Goal: Use online tool/utility: Use online tool/utility

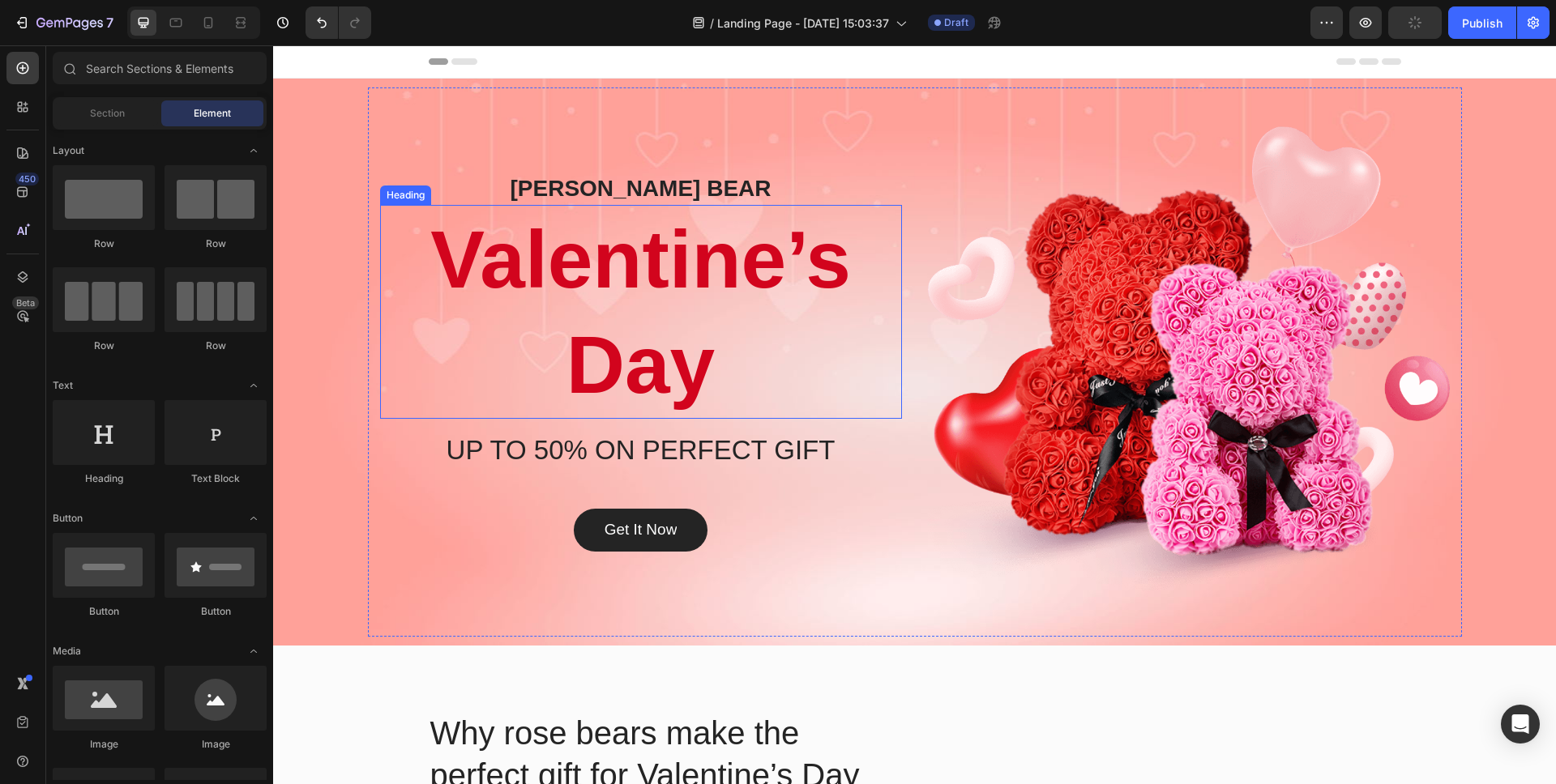
click at [822, 299] on p "Valentine’s Day" at bounding box center [642, 312] width 519 height 210
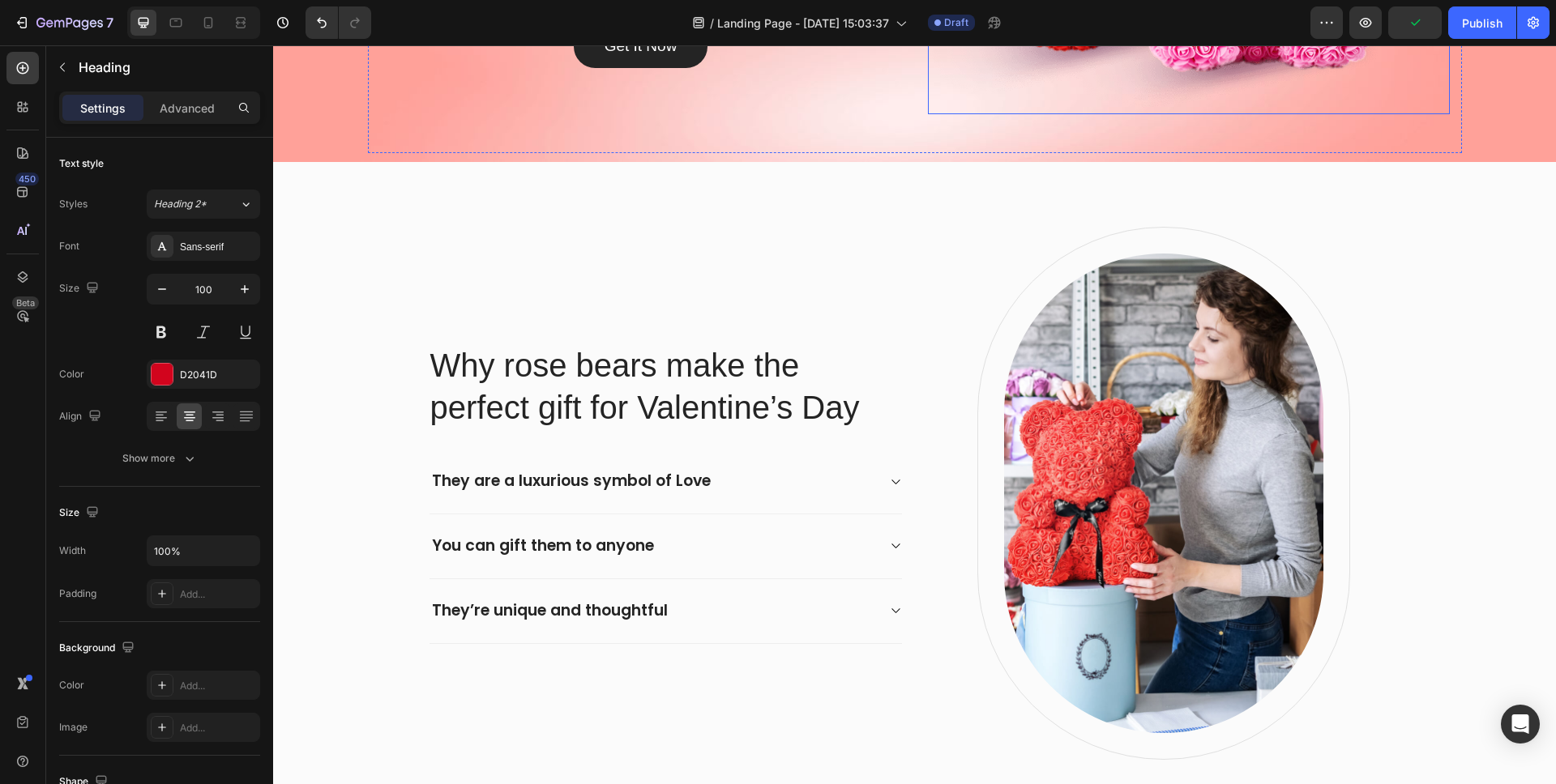
scroll to position [491, 0]
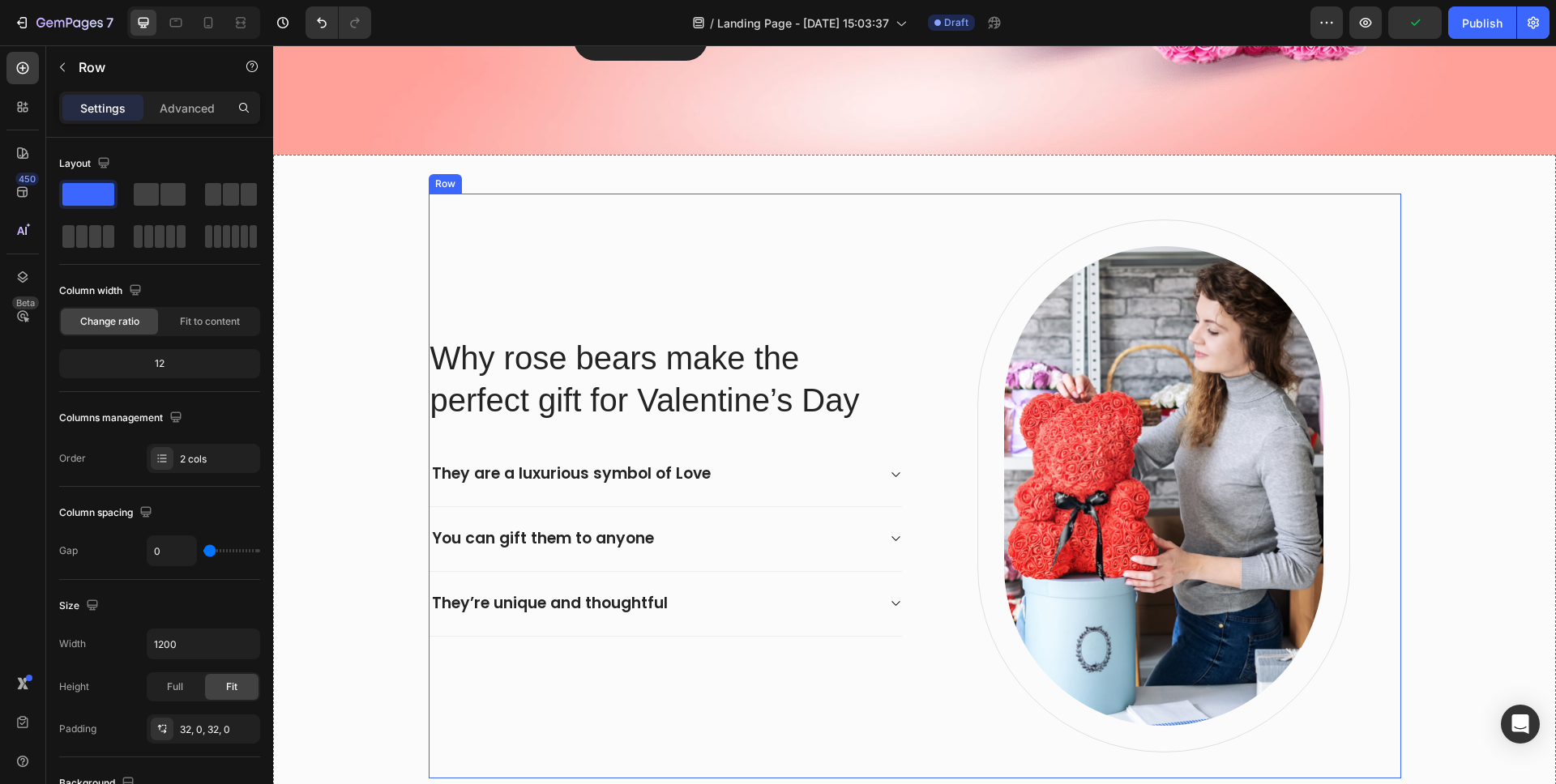
click at [898, 250] on div "Why rose bears make the perfect gift for Valentine’s Day Heading They are a lux…" at bounding box center [914, 486] width 973 height 585
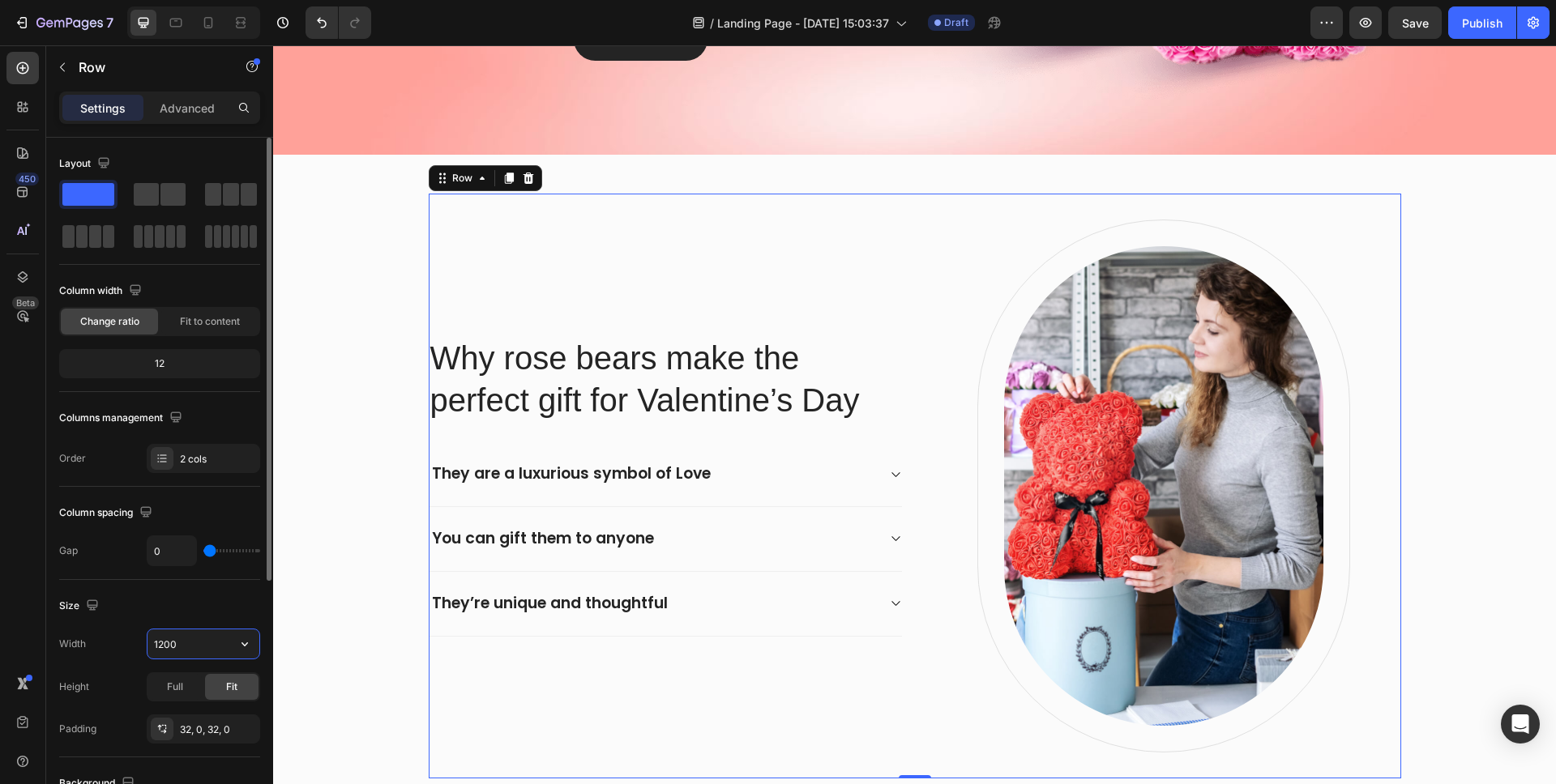
click at [188, 651] on input "1200" at bounding box center [204, 644] width 112 height 30
click at [187, 651] on input "1200" at bounding box center [204, 644] width 112 height 30
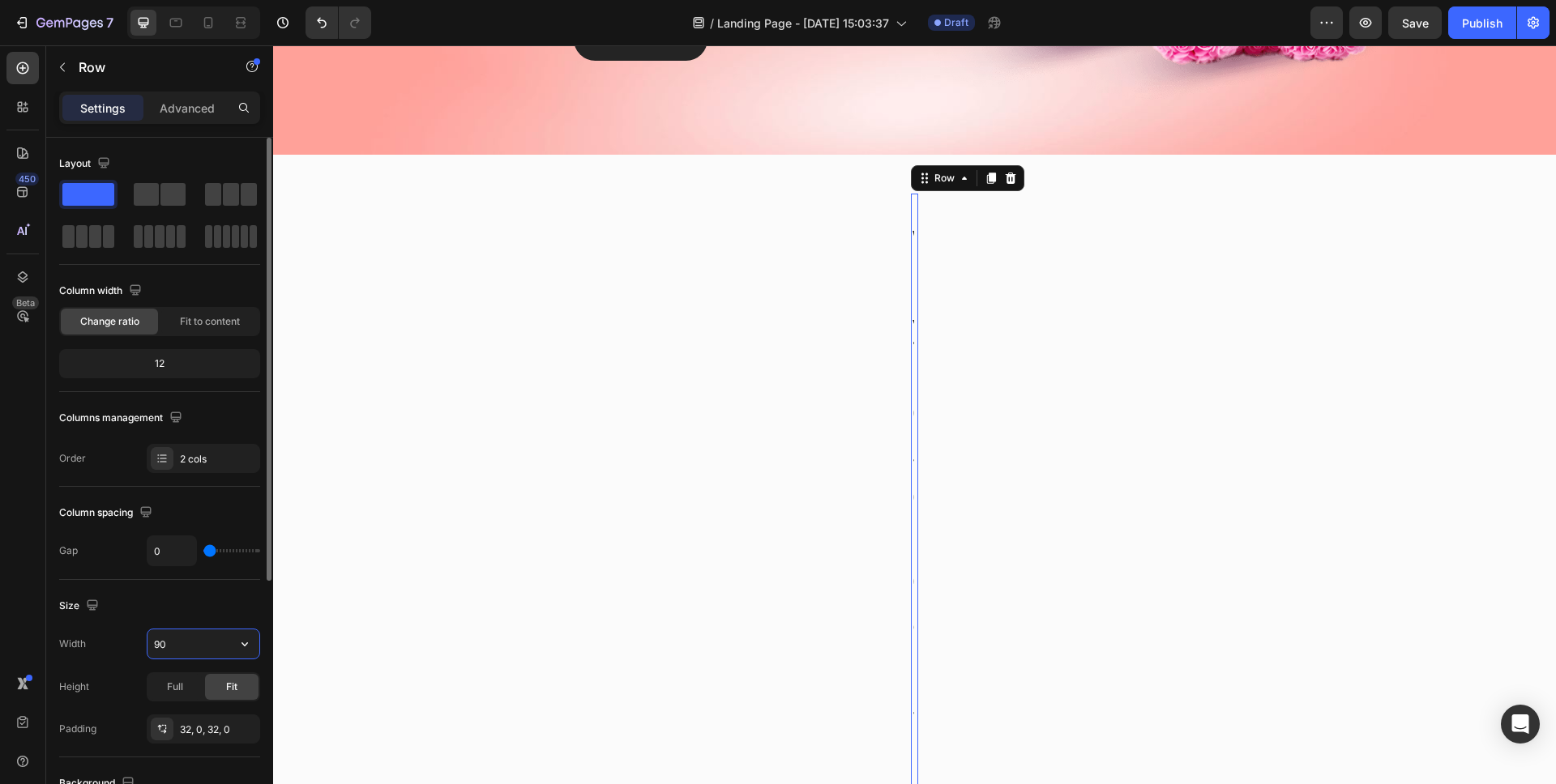
type input "900"
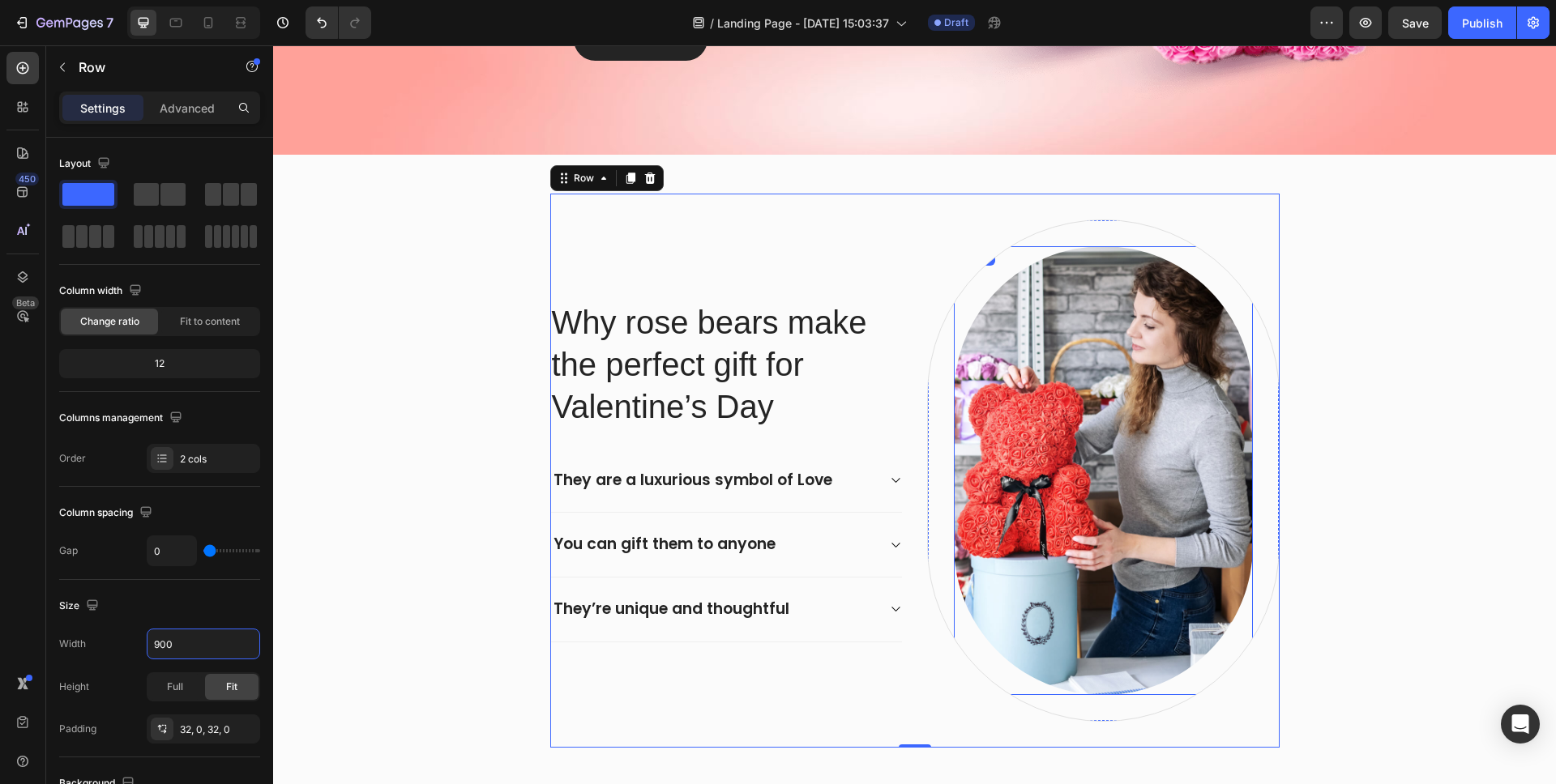
click at [1017, 313] on img at bounding box center [1104, 471] width 299 height 449
click at [919, 356] on div "Why rose bears make the perfect gift for Valentine’s Day Heading They are a lux…" at bounding box center [914, 471] width 729 height 554
click at [930, 356] on div "Image Row 0" at bounding box center [1103, 471] width 352 height 503
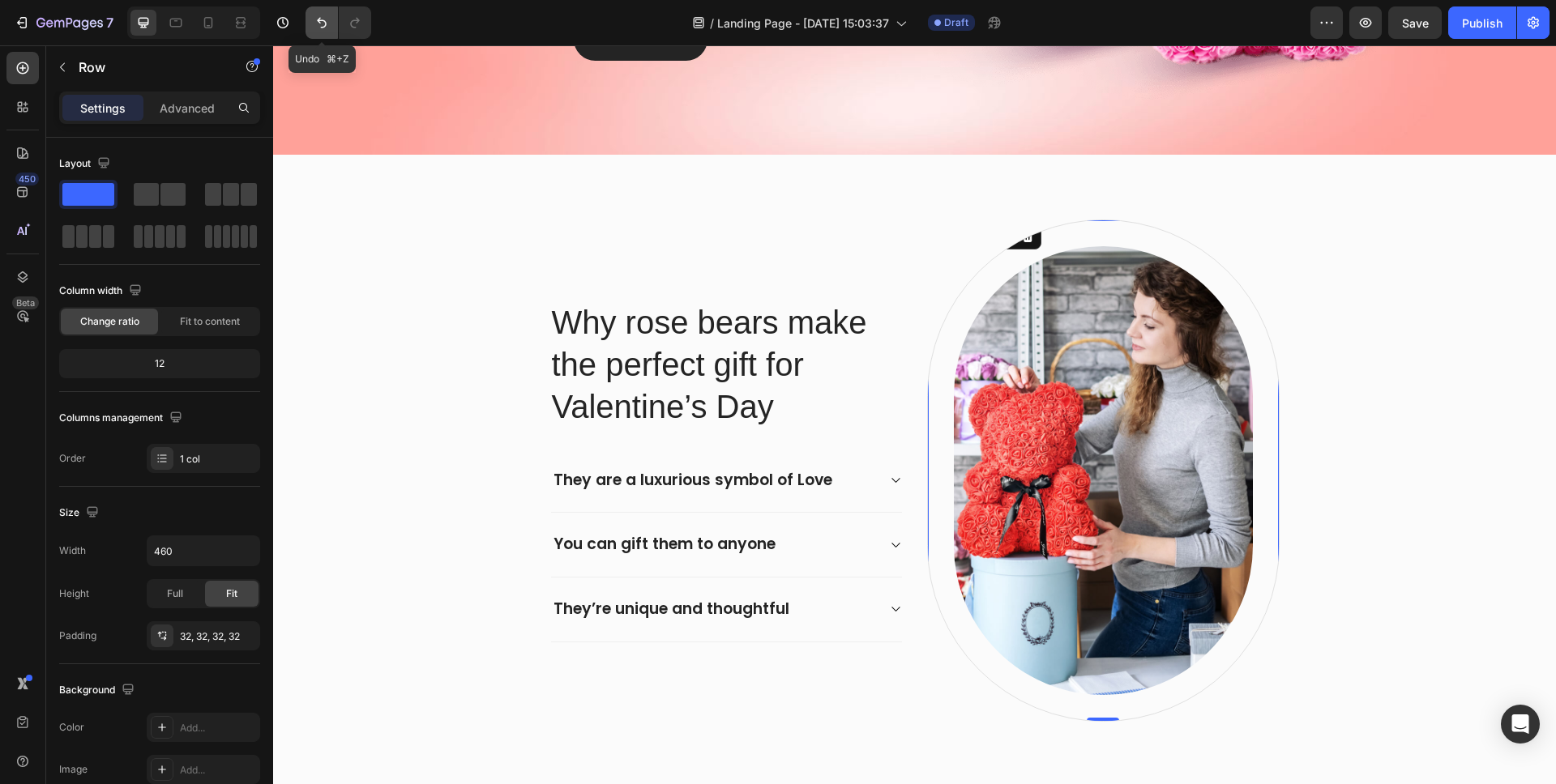
click at [326, 19] on icon "Undo/Redo" at bounding box center [321, 22] width 16 height 16
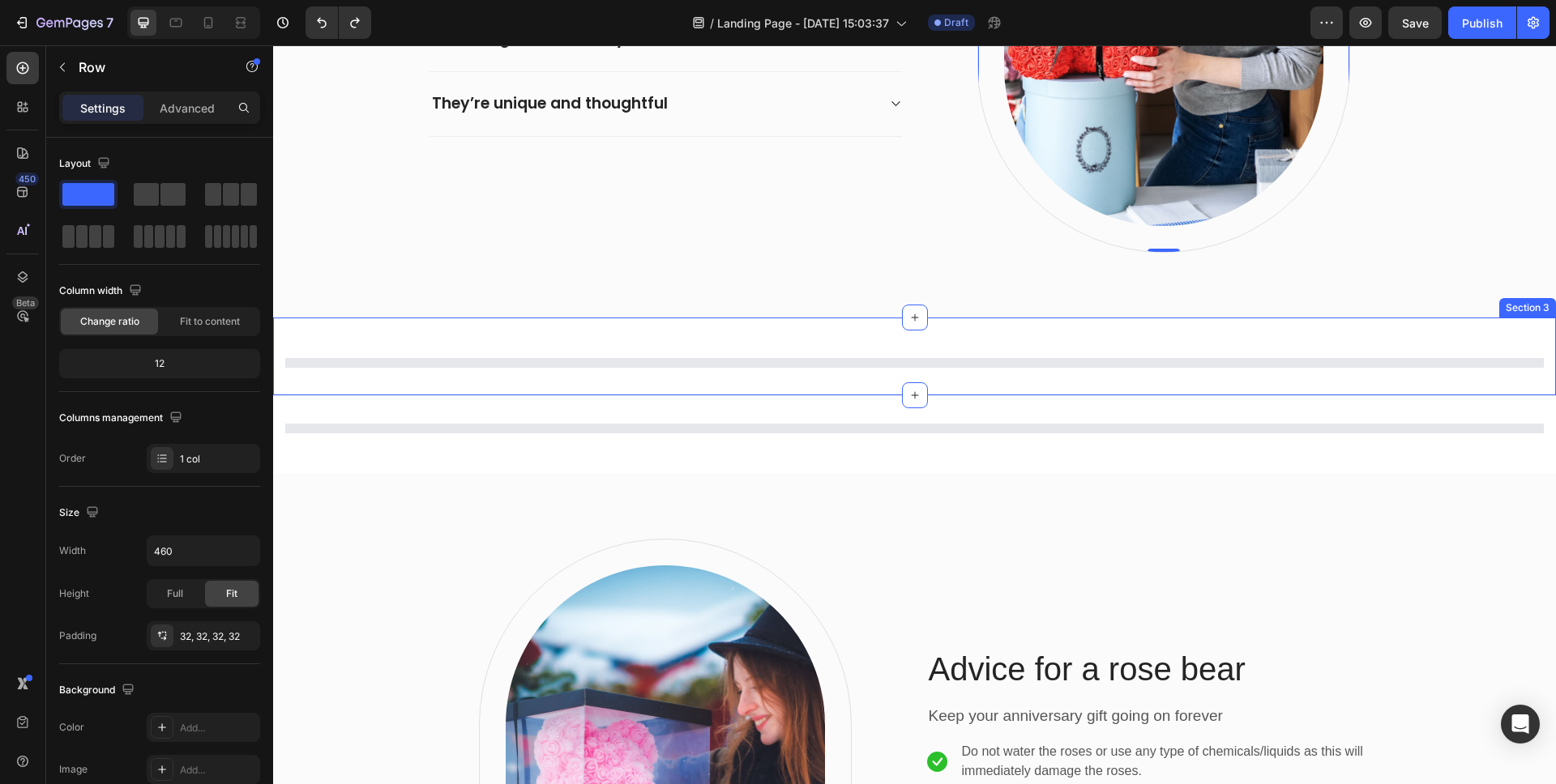
scroll to position [1206, 0]
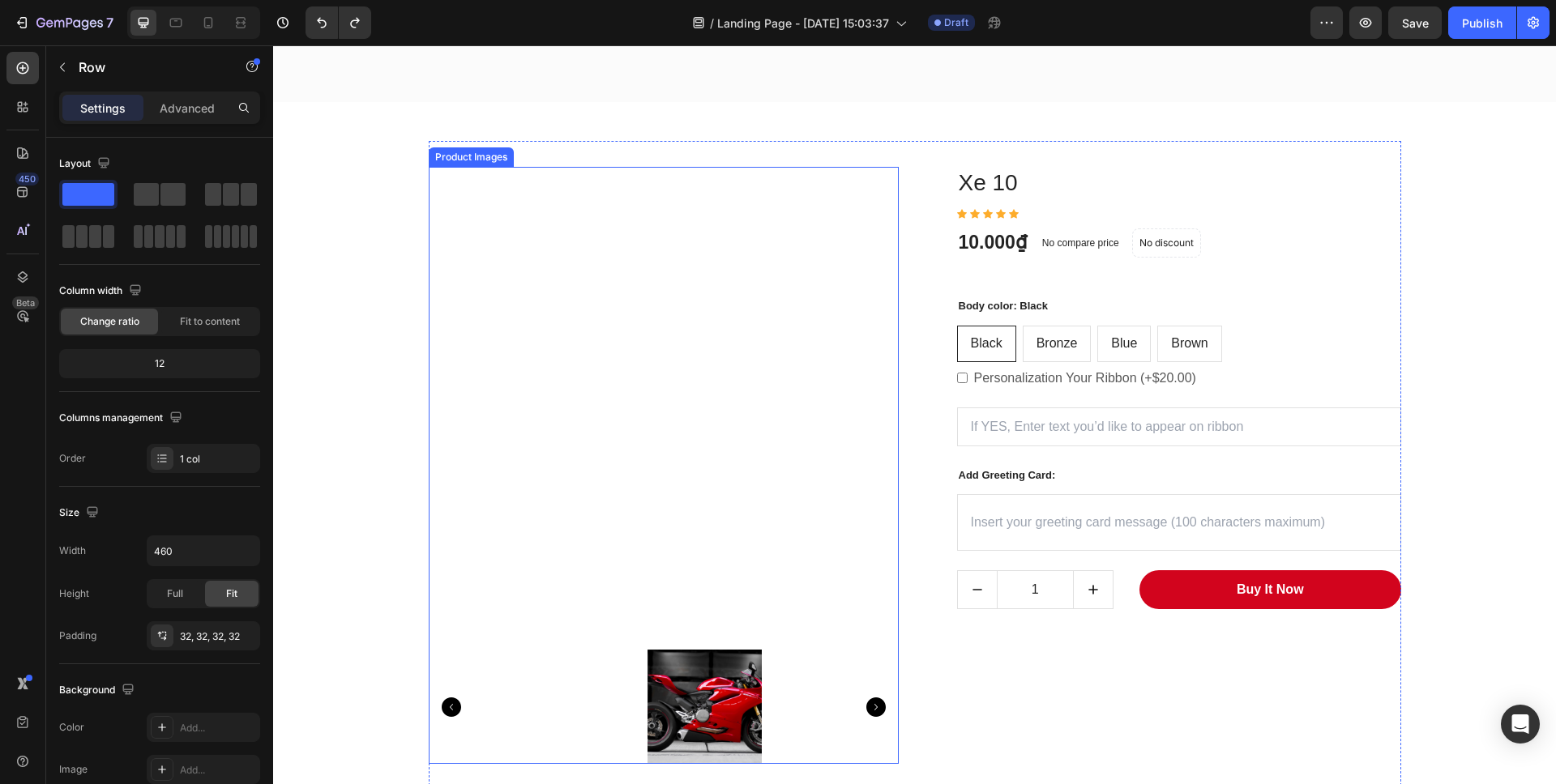
radio input "false"
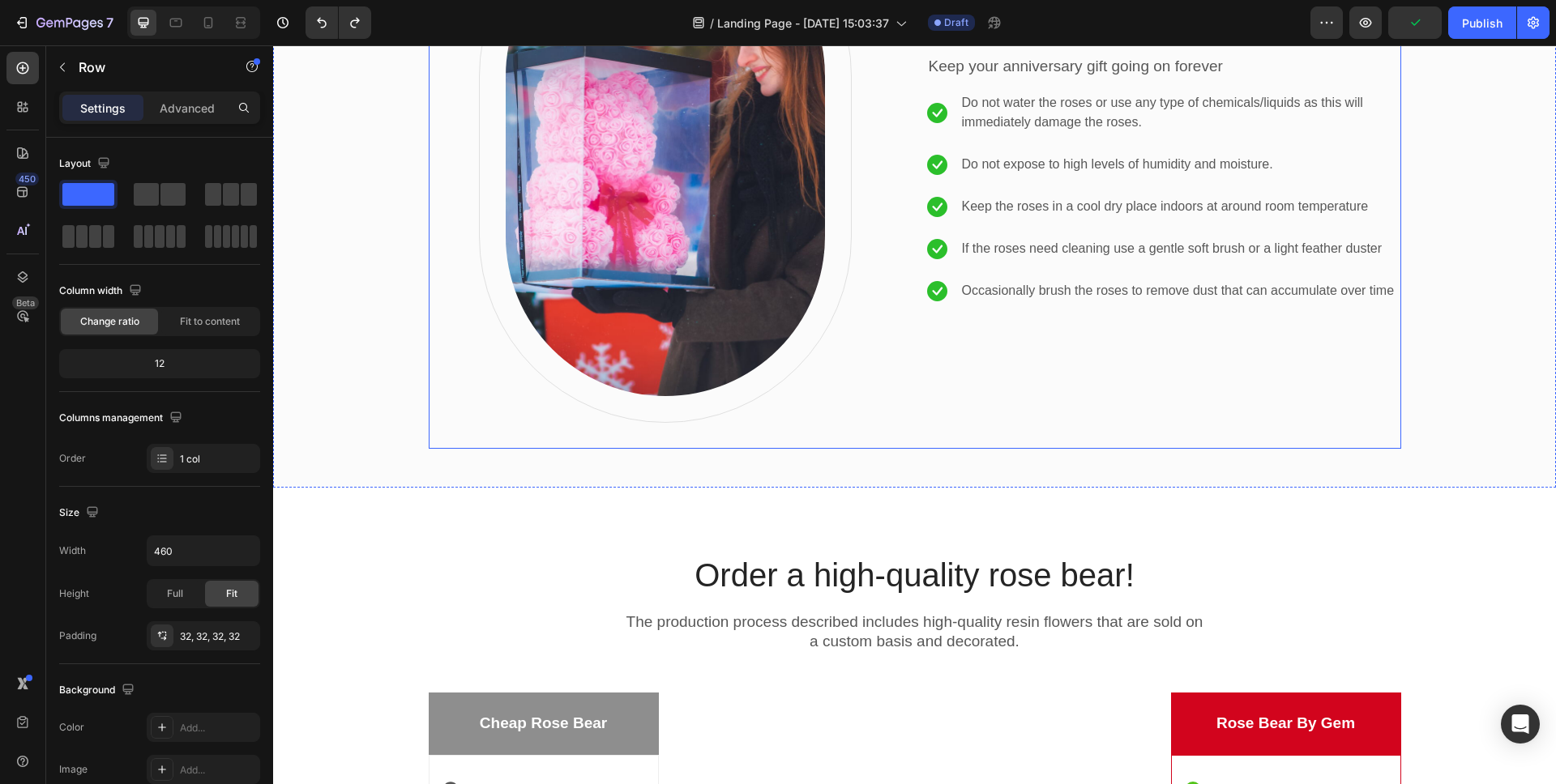
click at [889, 332] on div "Image Row" at bounding box center [665, 156] width 474 height 533
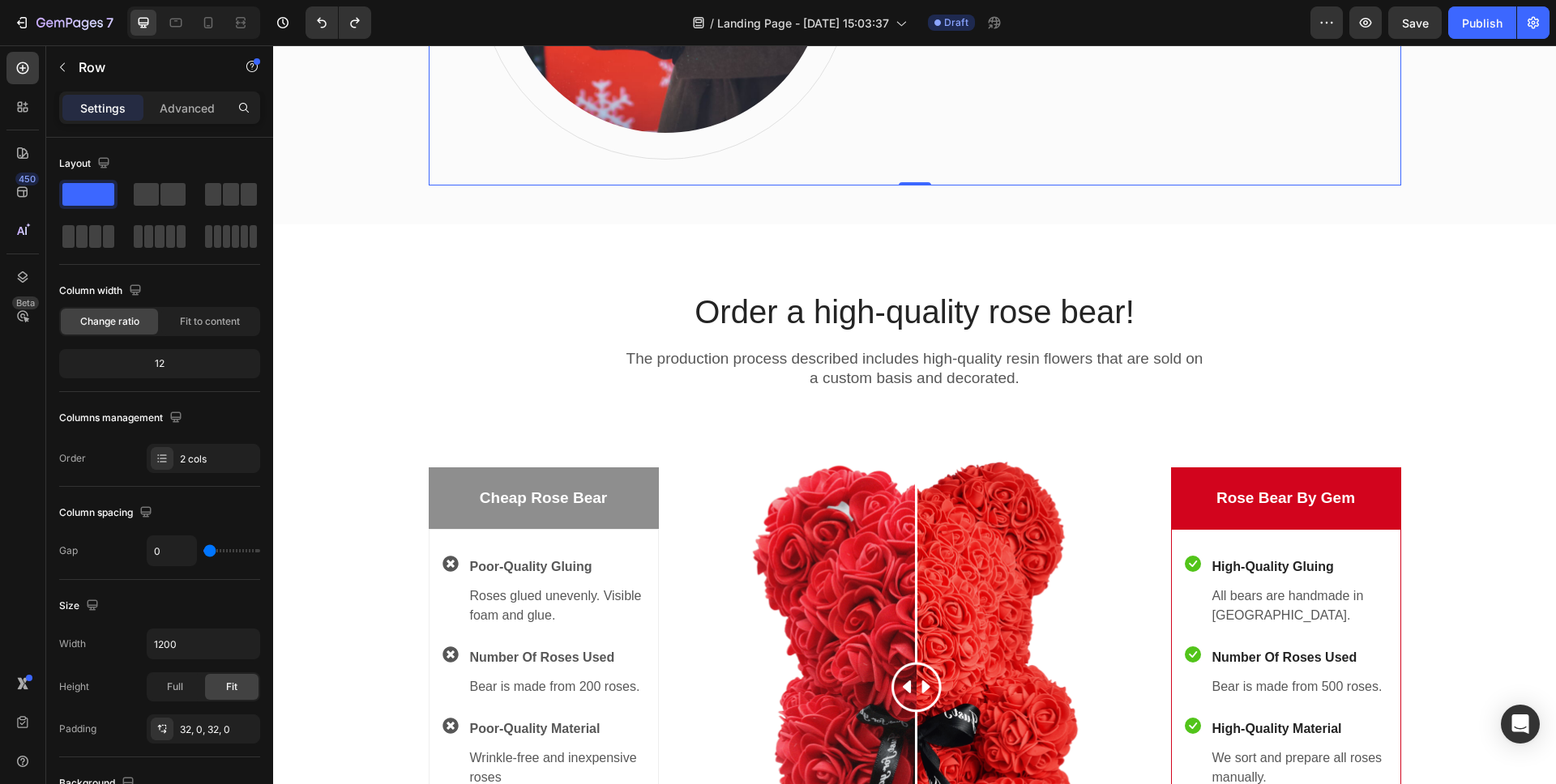
scroll to position [3302, 0]
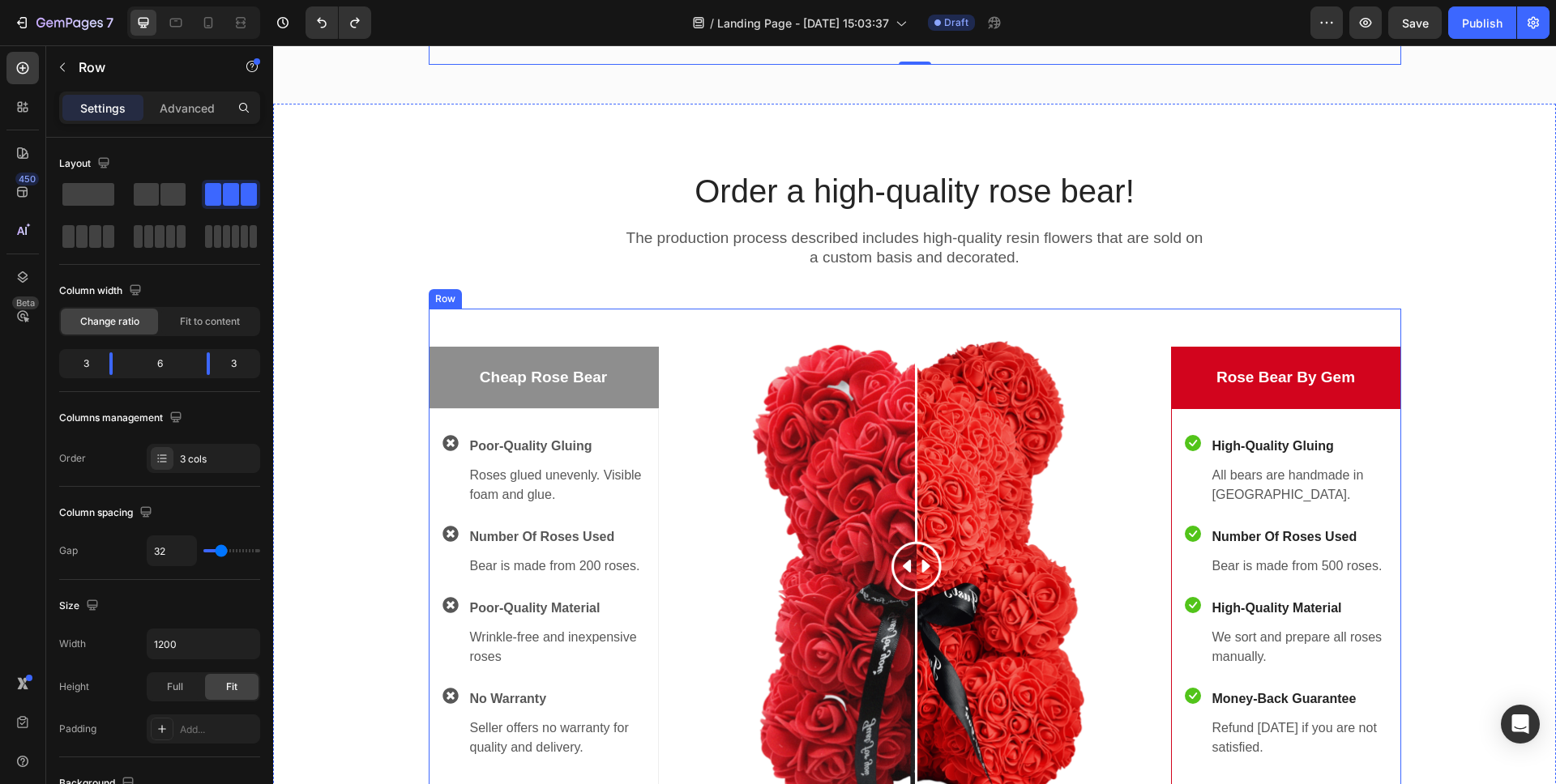
click at [567, 329] on div "Cheap Rose Bear Text block Row Icon Poor-Quality Gluing Text block Roses glued …" at bounding box center [543, 566] width 230 height 515
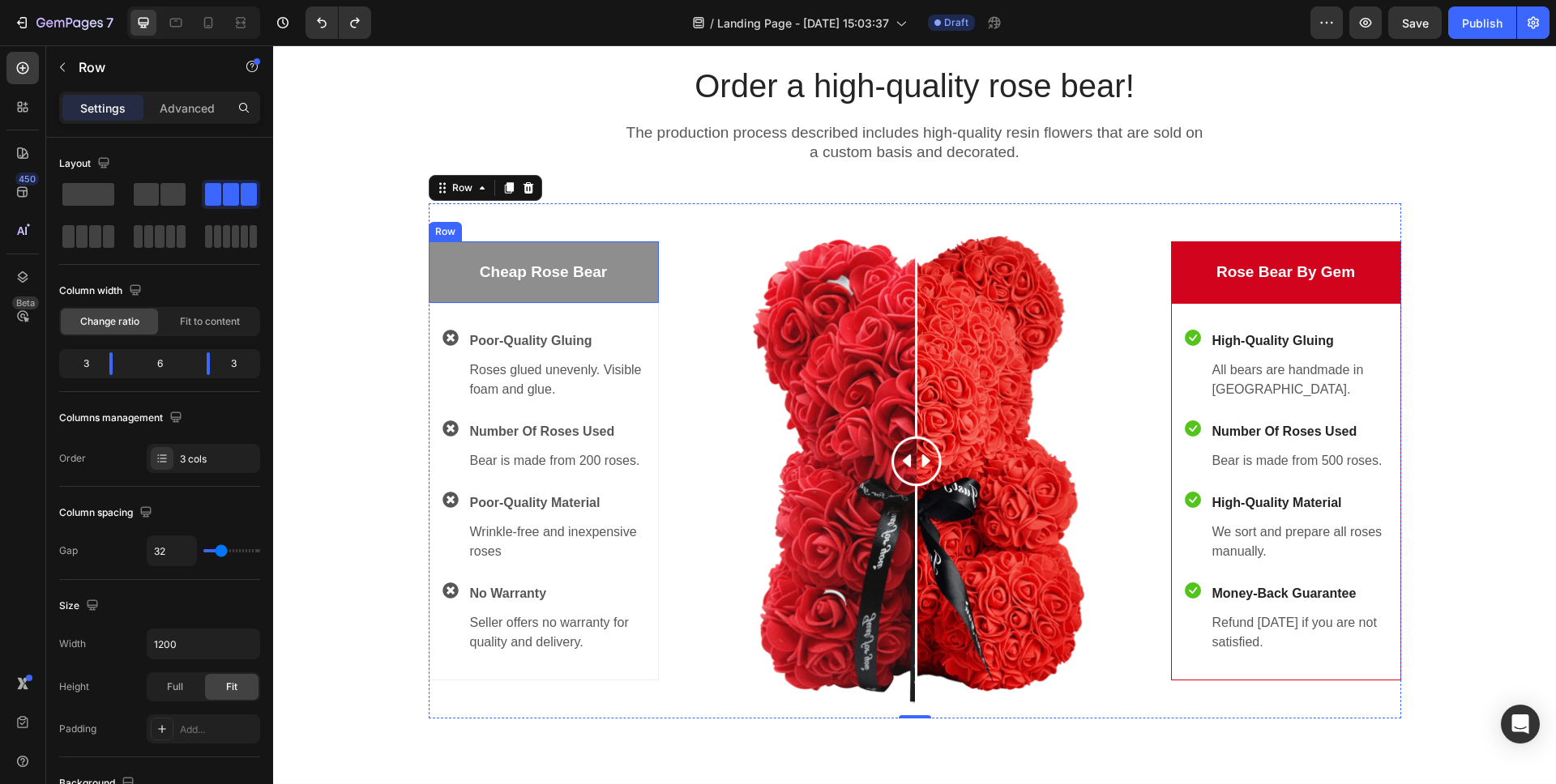
scroll to position [3464, 0]
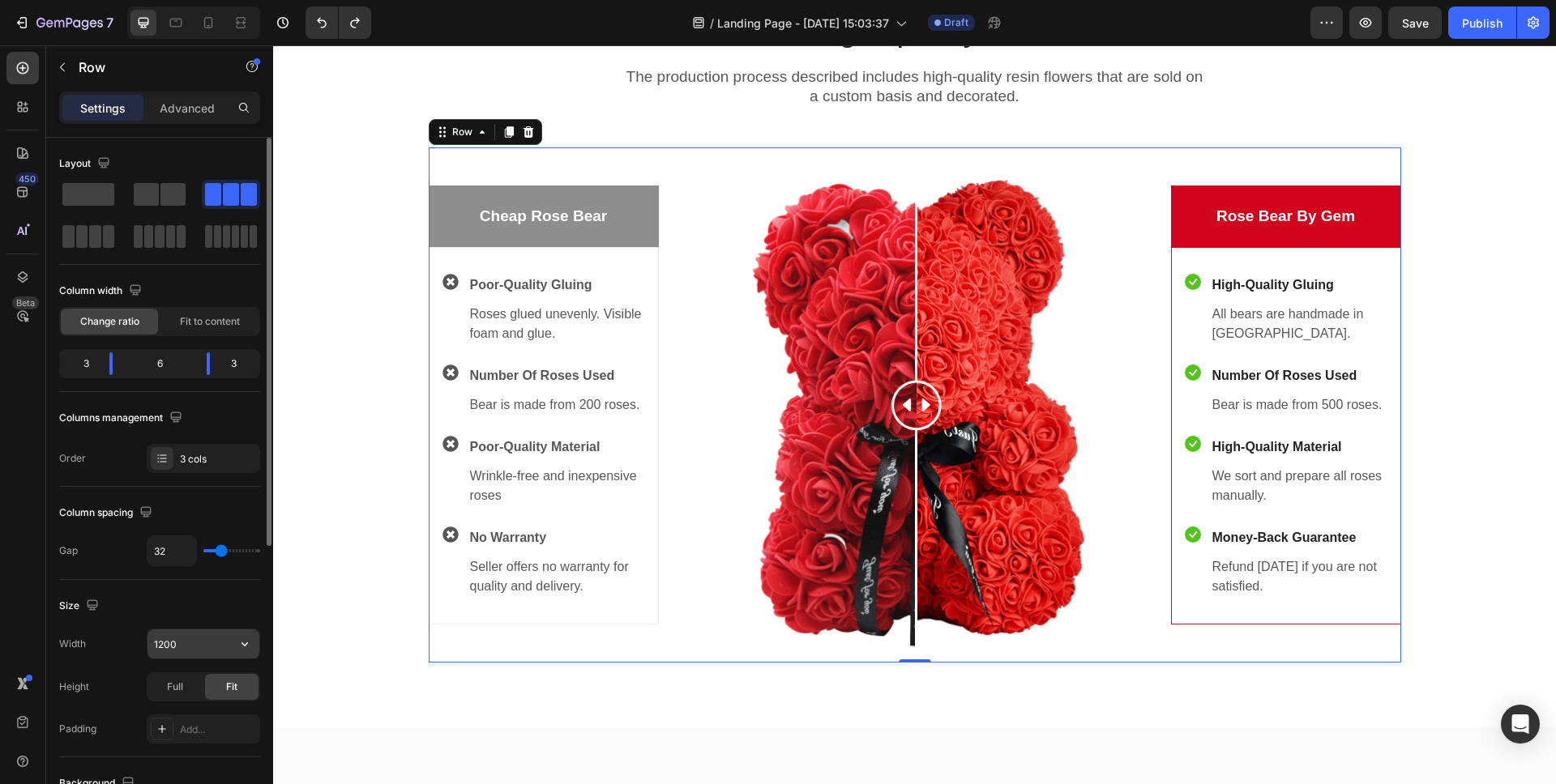
click at [196, 643] on input "1200" at bounding box center [204, 644] width 112 height 30
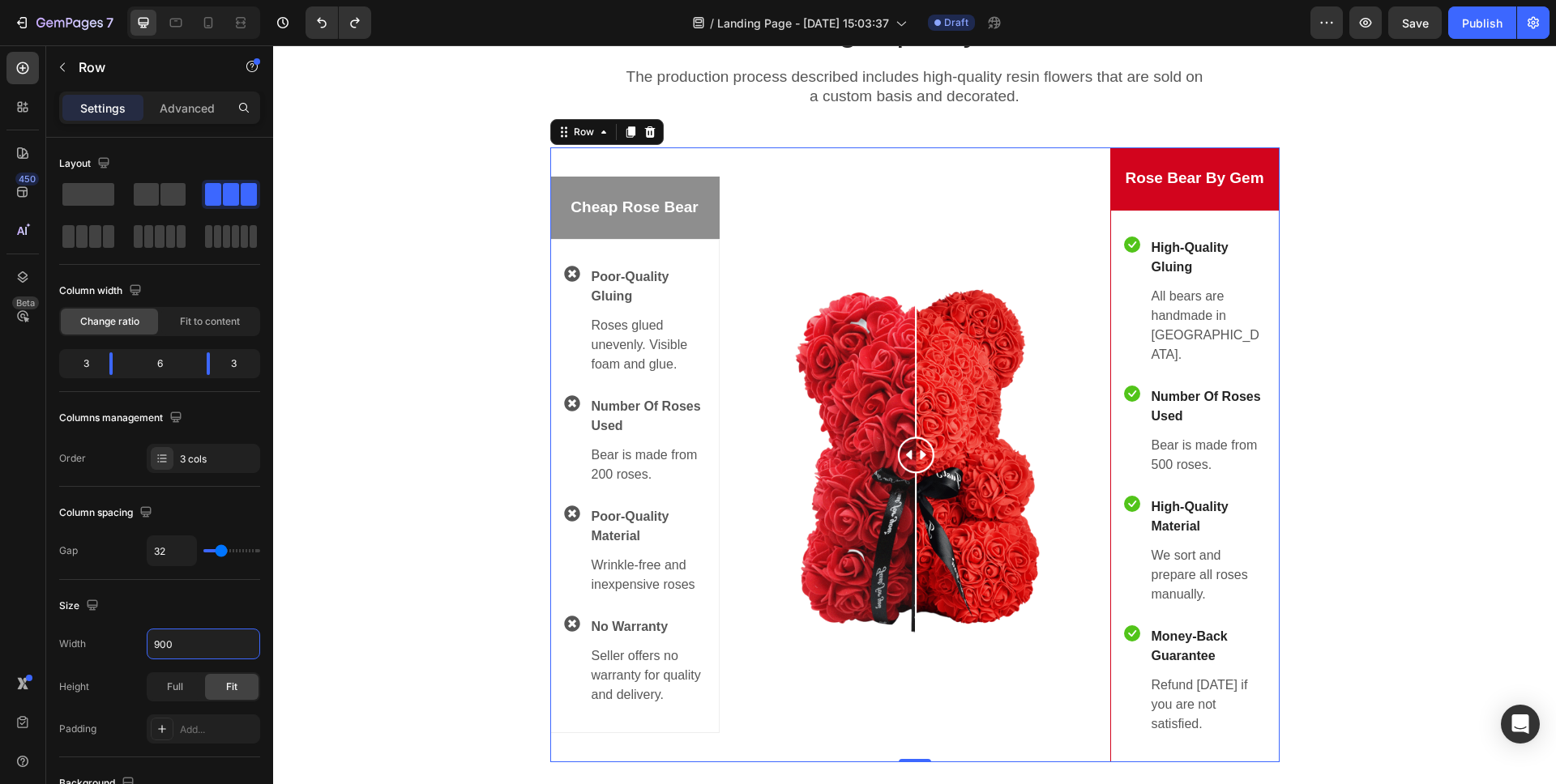
type input "900"
